Goal: Navigation & Orientation: Understand site structure

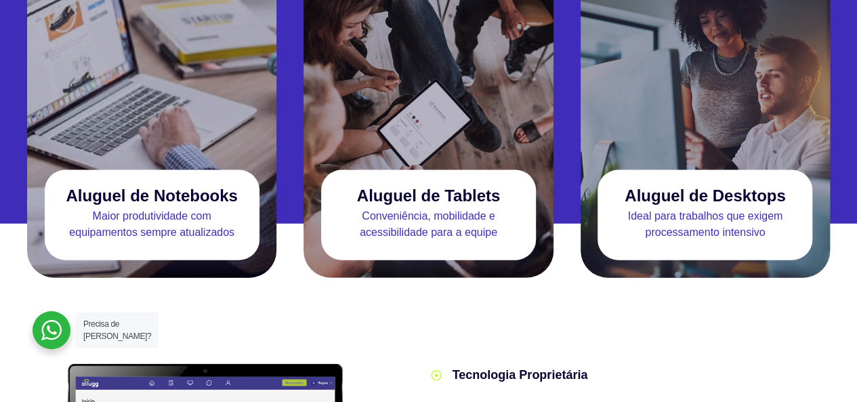
scroll to position [1377, 0]
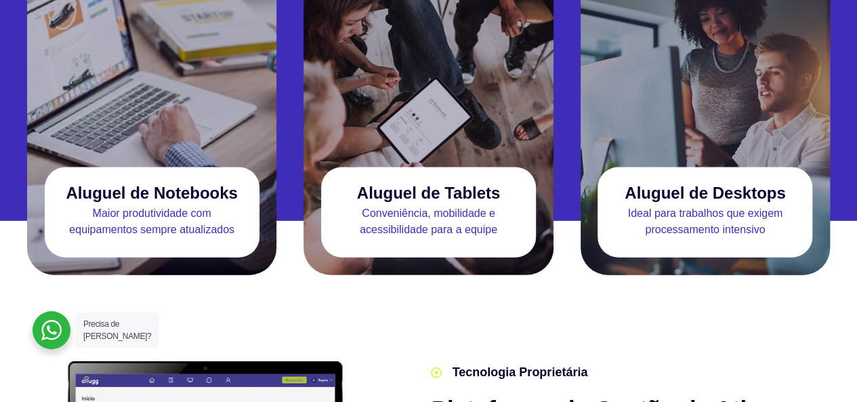
click at [100, 205] on p "Maior produtividade com equipamentos sempre atualizados" at bounding box center [152, 221] width 215 height 33
click at [70, 184] on h3 "Aluguel de Notebooks" at bounding box center [151, 193] width 171 height 18
click at [88, 205] on p "Maior produtividade com equipamentos sempre atualizados" at bounding box center [152, 221] width 215 height 33
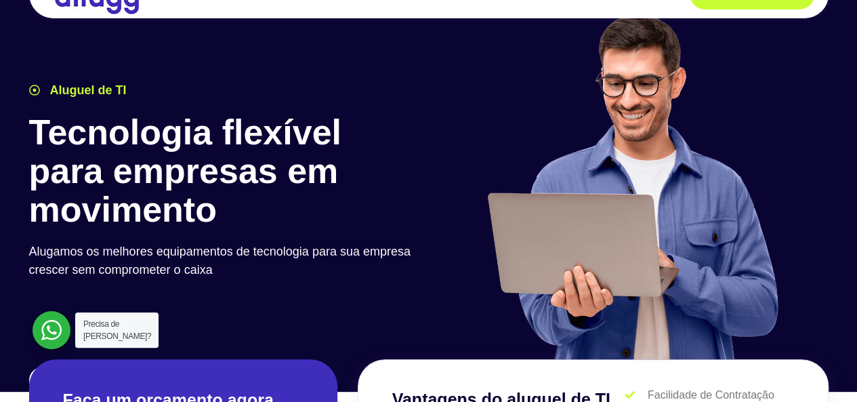
scroll to position [0, 0]
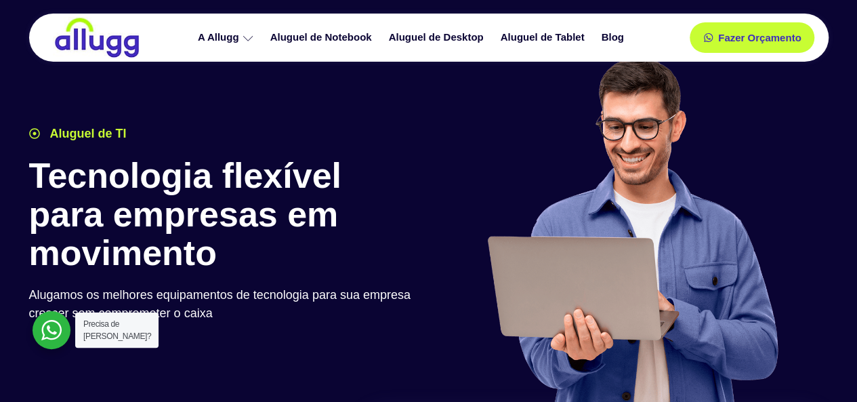
click at [248, 38] on icon at bounding box center [248, 38] width 10 height 10
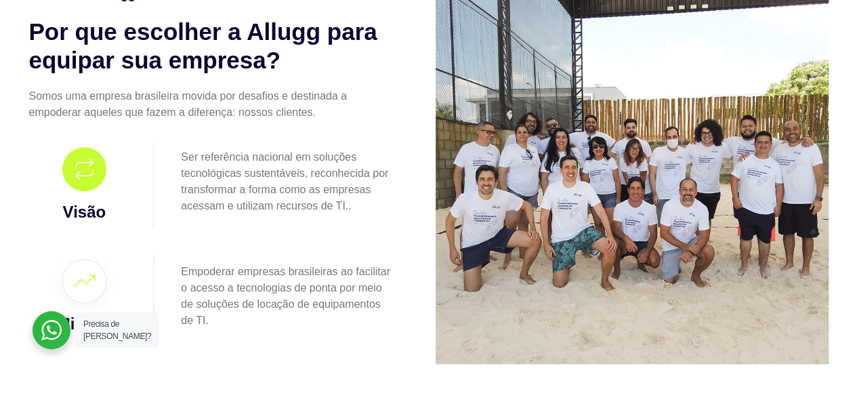
click at [194, 100] on p "Somos uma empresa brasileira movida por desafios e destinada a empoderar aquele…" at bounding box center [212, 104] width 366 height 33
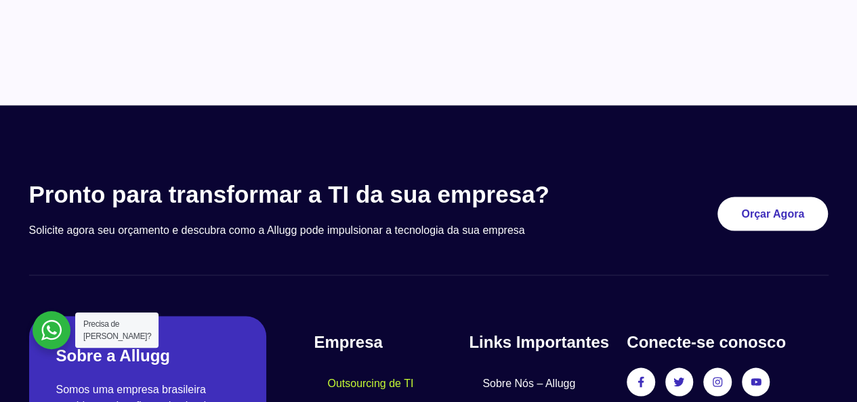
scroll to position [1159, 0]
